Goal: Task Accomplishment & Management: Manage account settings

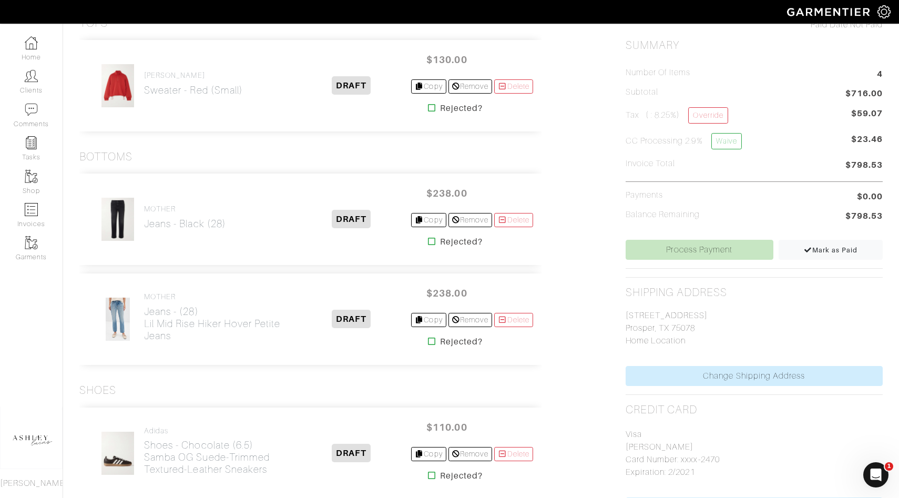
scroll to position [316, 0]
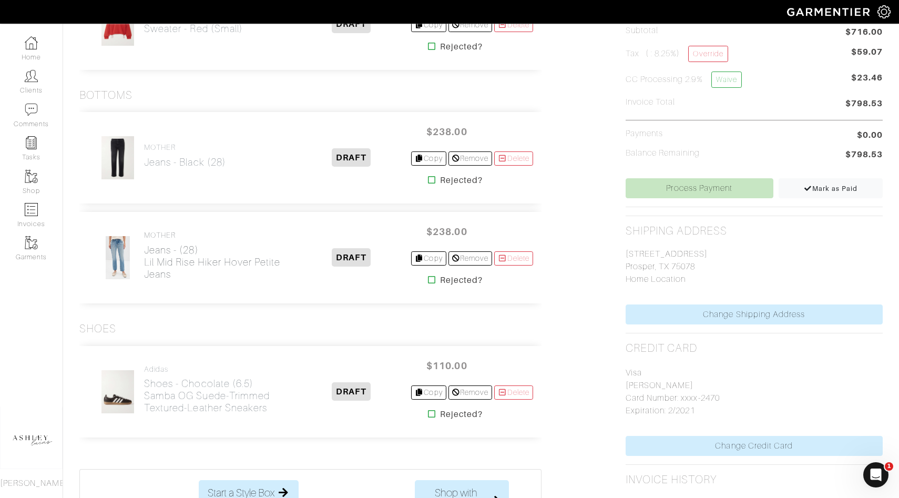
click at [149, 255] on h2 "Jeans - (28) Lil Mid Rise Hiker Hover Petite Jeans" at bounding box center [218, 262] width 148 height 36
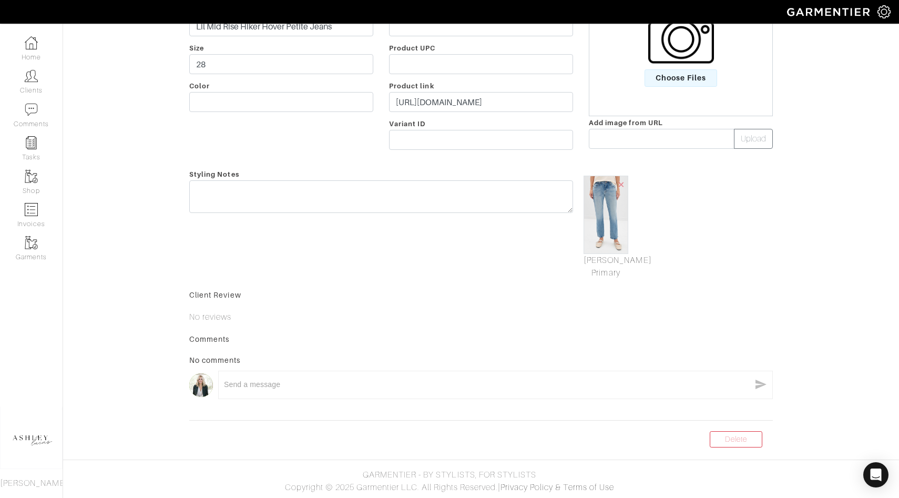
scroll to position [2, 0]
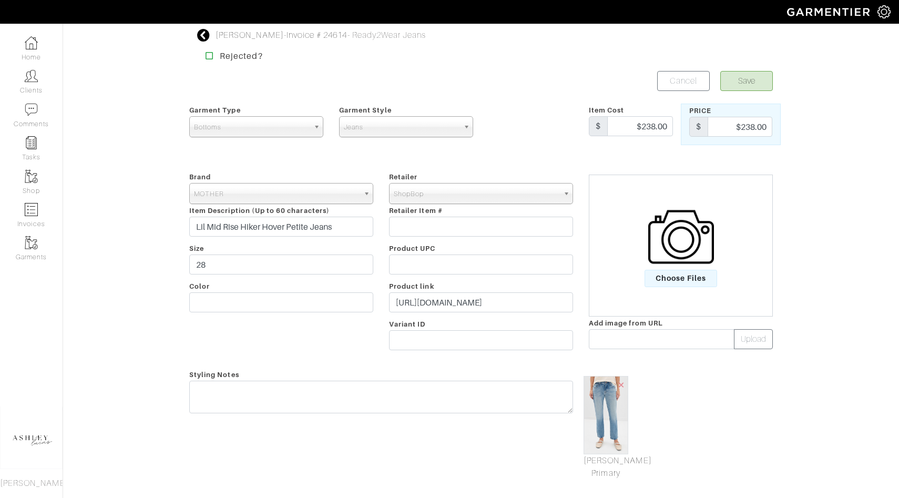
scroll to position [2, 0]
click at [204, 30] on icon at bounding box center [203, 33] width 13 height 13
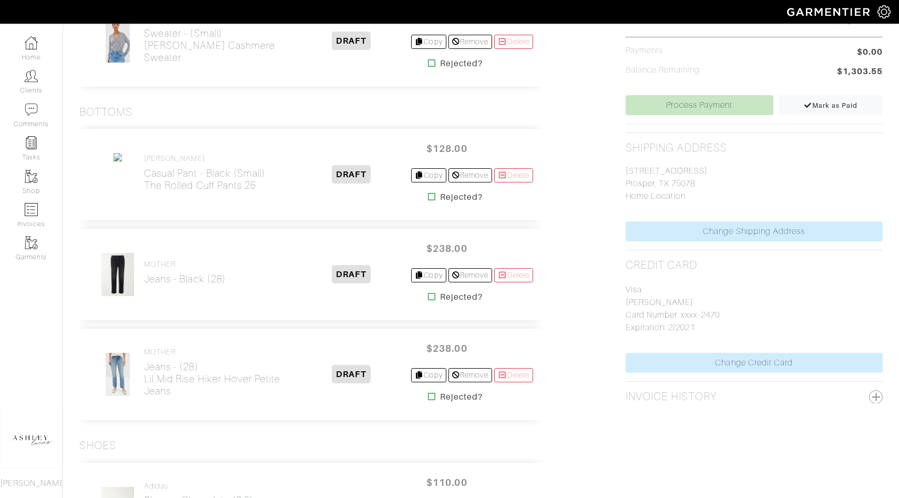
scroll to position [415, 0]
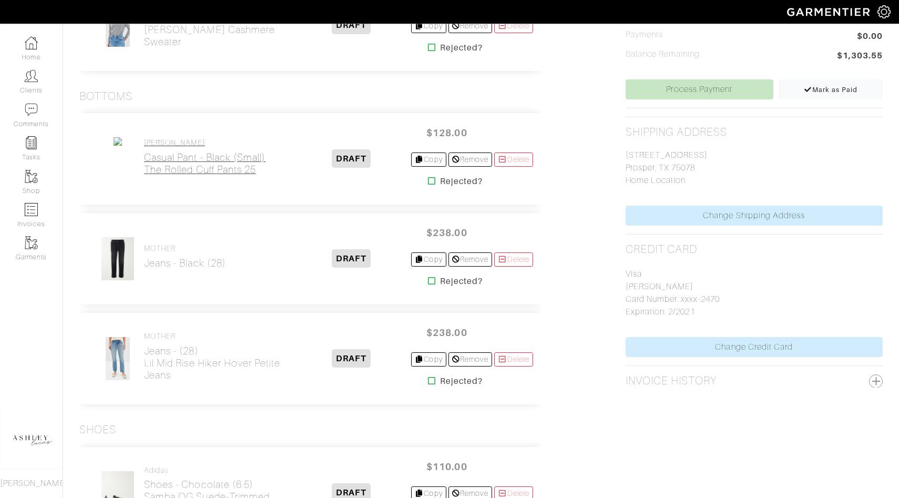
click at [189, 163] on h2 "Casual Pant - Black (Small) The Rolled Cuff Pants 25" at bounding box center [204, 163] width 121 height 24
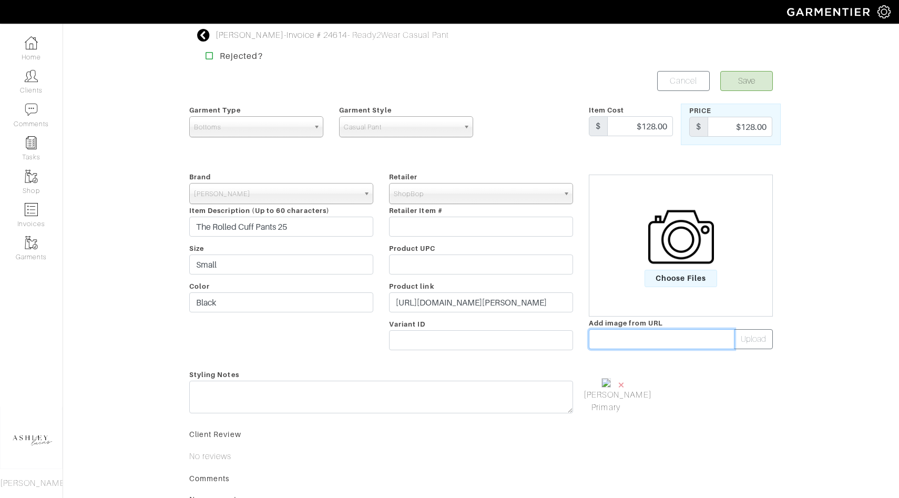
click at [662, 341] on input "text" at bounding box center [662, 339] width 146 height 20
paste input "https://cdn.shopify.com/s/files/1/0009/8562/8738/files/f1f9f64632c3cc95d96de002…"
type input "https://cdn.shopify.com/s/files/1/0009/8562/8738/files/f1f9f64632c3cc95d96de002…"
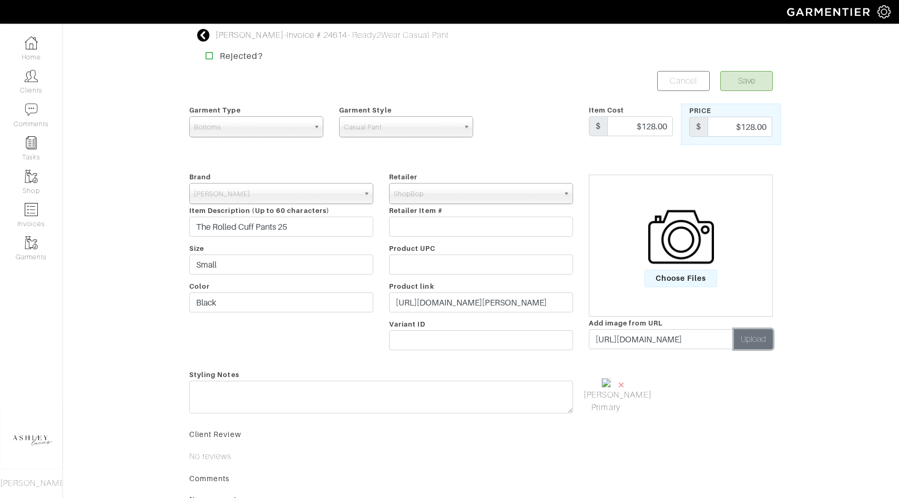
click at [753, 341] on button "Upload" at bounding box center [753, 339] width 39 height 20
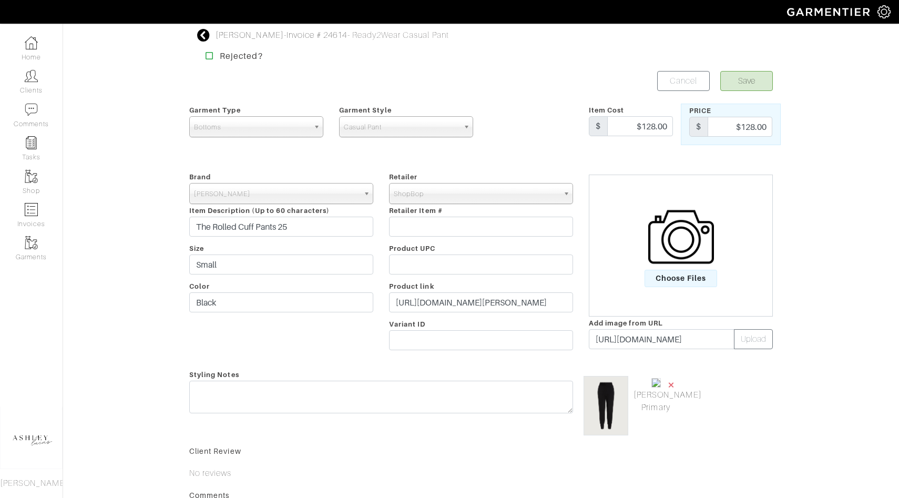
click at [675, 383] on span "×" at bounding box center [671, 384] width 8 height 14
click at [744, 86] on button "Save" at bounding box center [746, 81] width 53 height 20
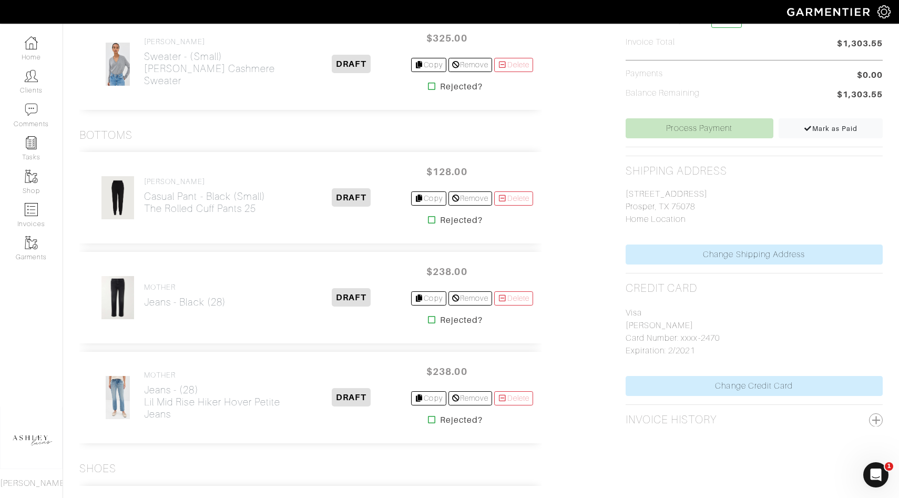
scroll to position [398, 0]
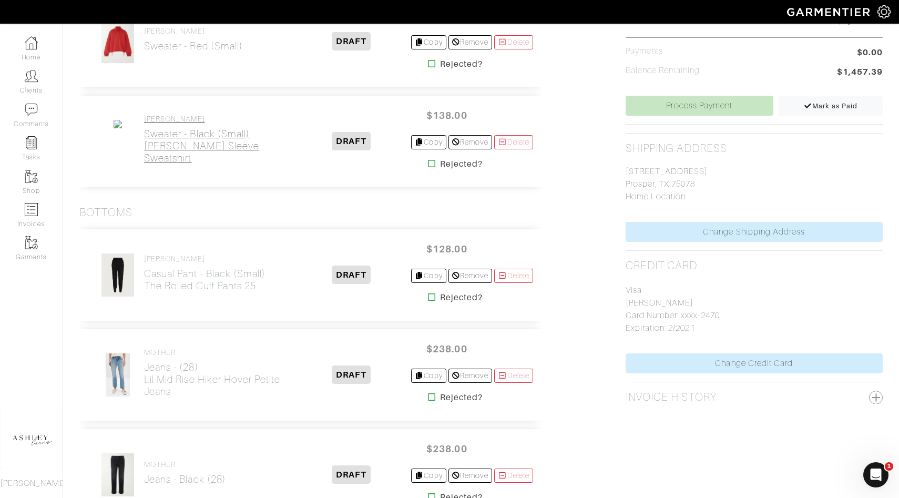
click at [161, 132] on h2 "Sweater - Black (Small) [PERSON_NAME] Sleeve Sweatshirt" at bounding box center [218, 146] width 148 height 36
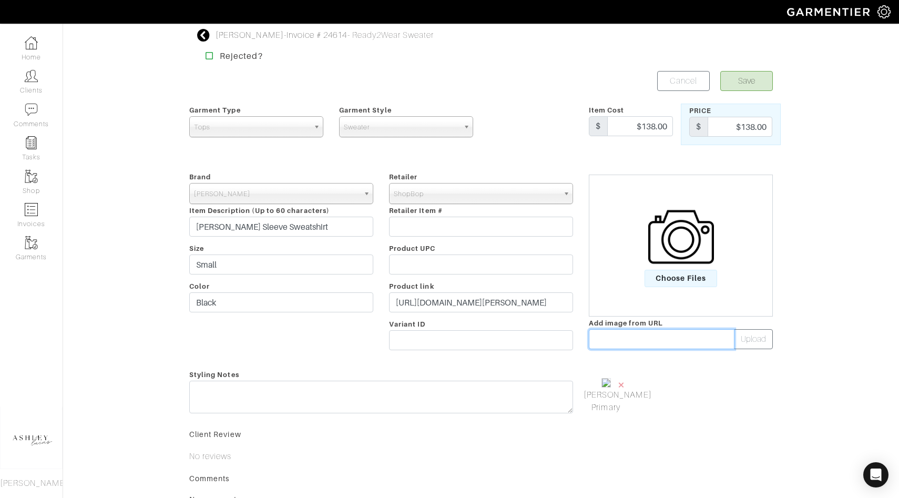
click at [678, 338] on input "text" at bounding box center [662, 339] width 146 height 20
paste input "https://cdn.shopify.com/s/files/1/0009/8562/8738/files/57f44f36f4904e6d4d9dabda…"
type input "https://cdn.shopify.com/s/files/1/0009/8562/8738/files/57f44f36f4904e6d4d9dabda…"
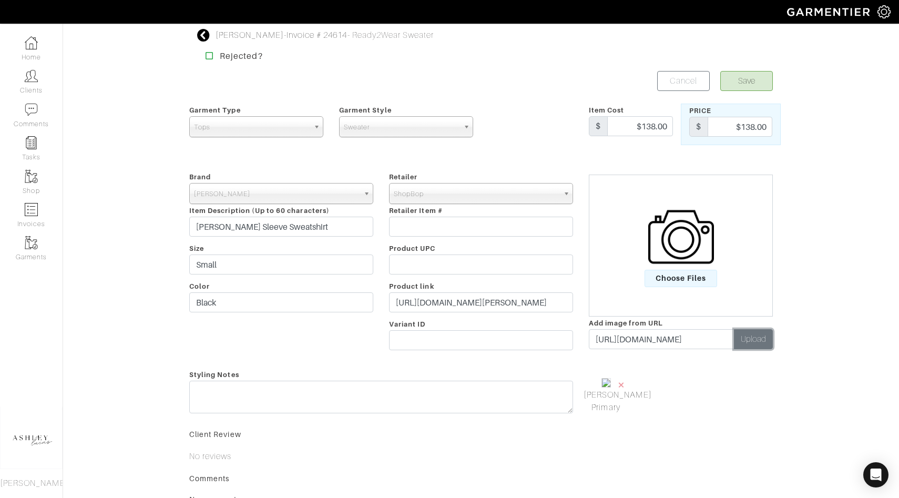
click at [756, 335] on button "Upload" at bounding box center [753, 339] width 39 height 20
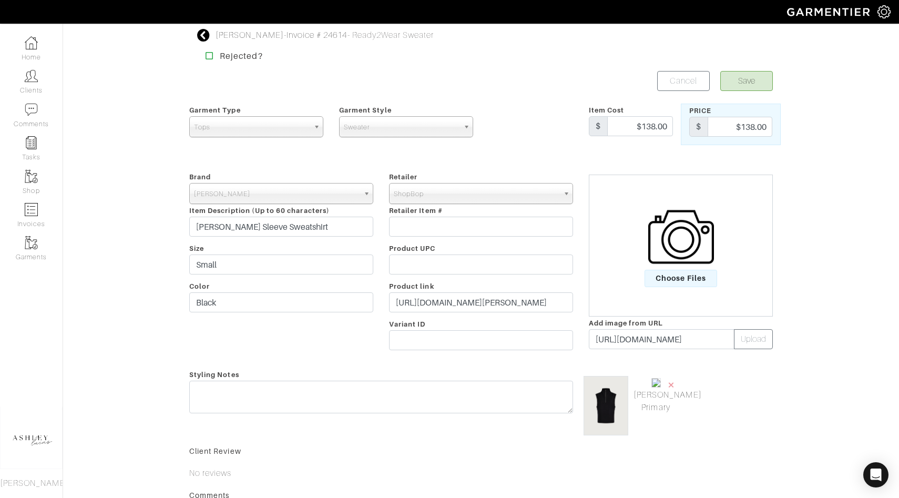
click at [678, 383] on div "× Mark As Primary" at bounding box center [656, 405] width 50 height 59
click at [673, 383] on span "×" at bounding box center [671, 384] width 8 height 14
click at [757, 80] on button "Save" at bounding box center [746, 81] width 53 height 20
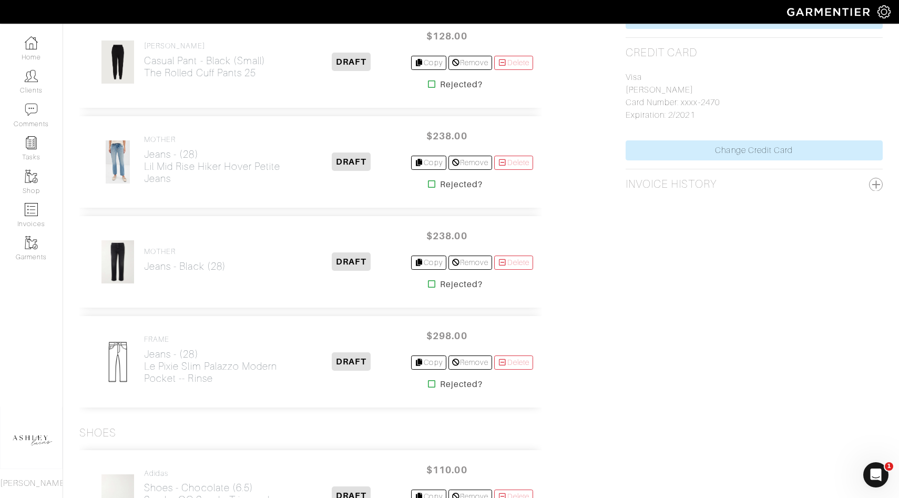
scroll to position [627, 0]
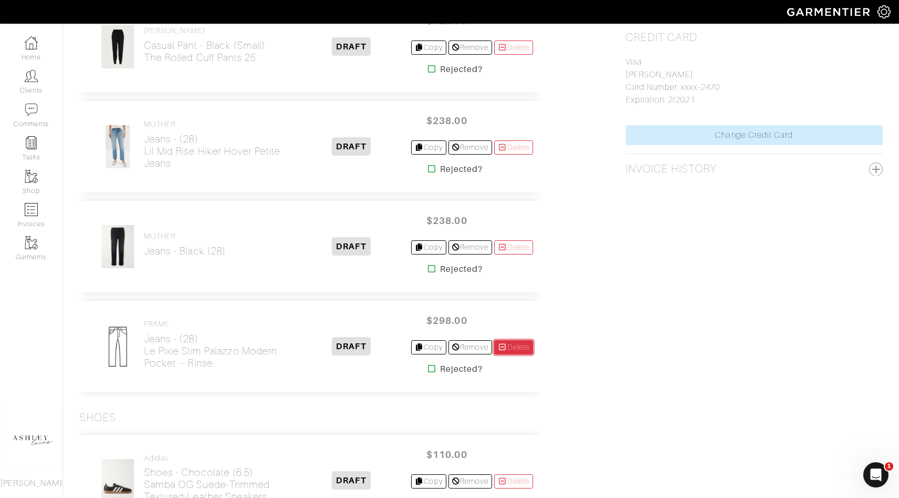
click at [518, 344] on link "Delete" at bounding box center [513, 347] width 39 height 14
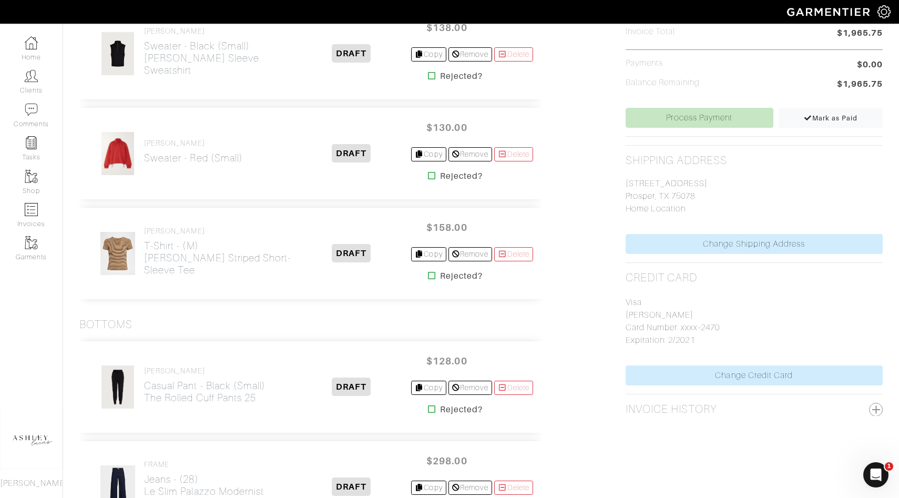
scroll to position [158, 0]
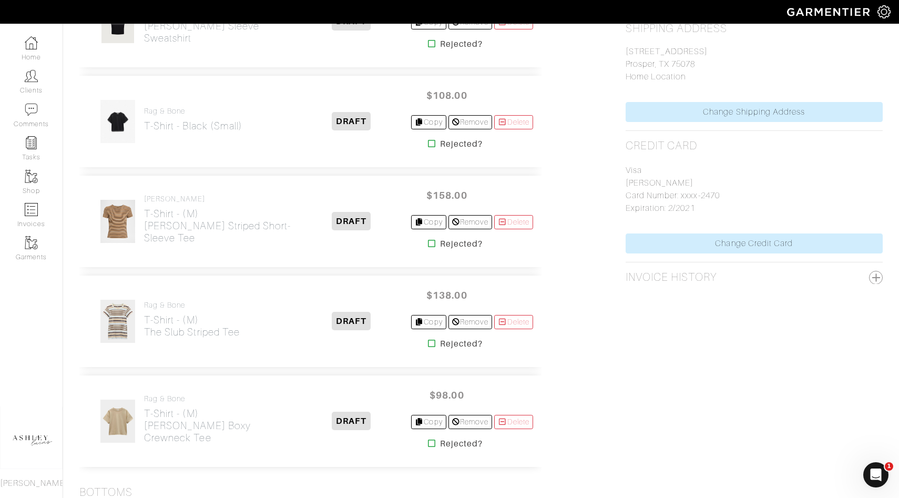
scroll to position [520, 0]
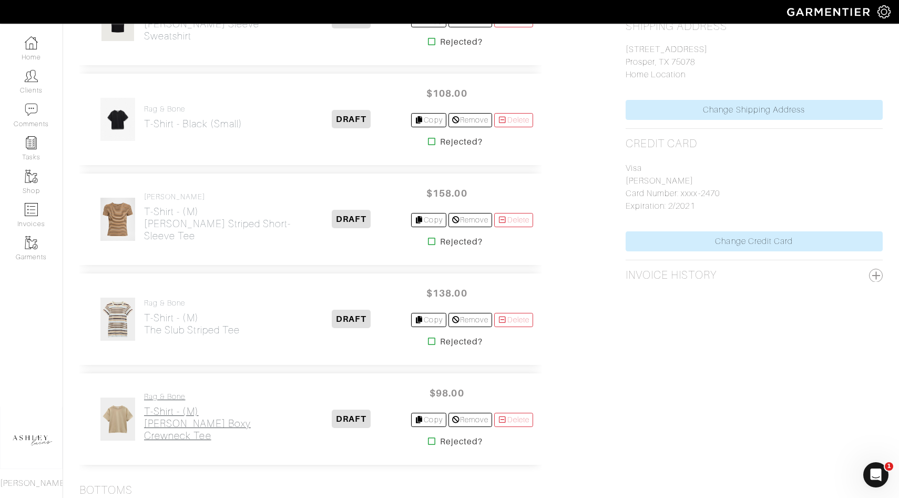
click at [170, 423] on h2 "T-Shirt - (M) [PERSON_NAME] Boxy Crewneck Tee" at bounding box center [218, 423] width 148 height 36
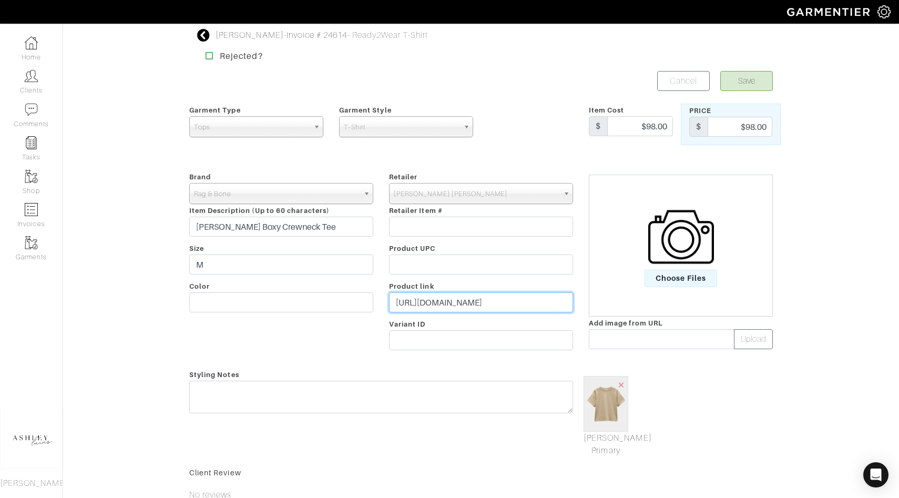
click at [471, 303] on input "[URL][DOMAIN_NAME]" at bounding box center [481, 302] width 184 height 20
click at [471, 303] on input "https://www.neimanmarcus.com/p/rag-bone-kelly-boxy-crewneck-tee-prod284830758?c…" at bounding box center [481, 302] width 184 height 20
drag, startPoint x: 727, startPoint y: 129, endPoint x: 789, endPoint y: 127, distance: 62.0
click at [789, 128] on div "Maggie Hudson - Invoice # 24614 - Ready2Wear T-Shirt Rejected? Save Cancel Garm…" at bounding box center [449, 327] width 899 height 596
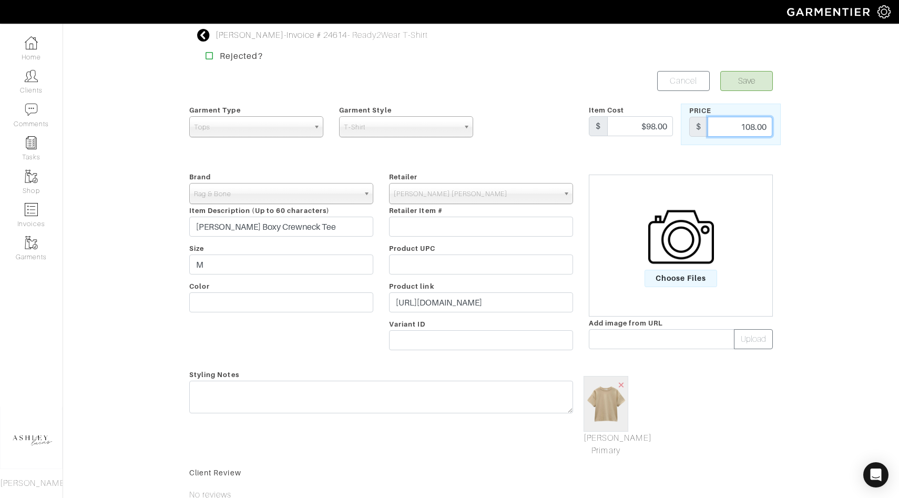
type input "108.00"
click at [668, 125] on div "Item Cost $ $98.00" at bounding box center [631, 125] width 100 height 42
drag, startPoint x: 668, startPoint y: 125, endPoint x: 619, endPoint y: 123, distance: 48.9
click at [619, 124] on input "$98.00" at bounding box center [640, 126] width 66 height 20
click at [762, 74] on button "Save" at bounding box center [746, 81] width 53 height 20
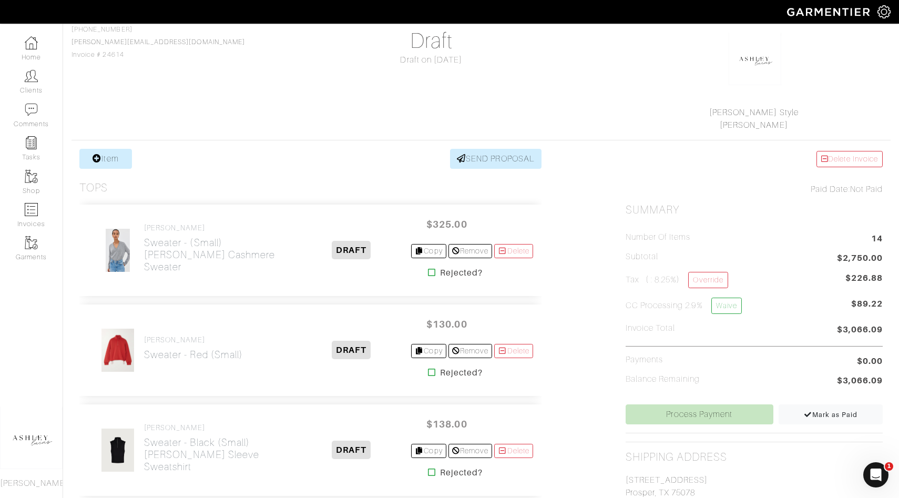
scroll to position [91, 0]
